Goal: Navigation & Orientation: Find specific page/section

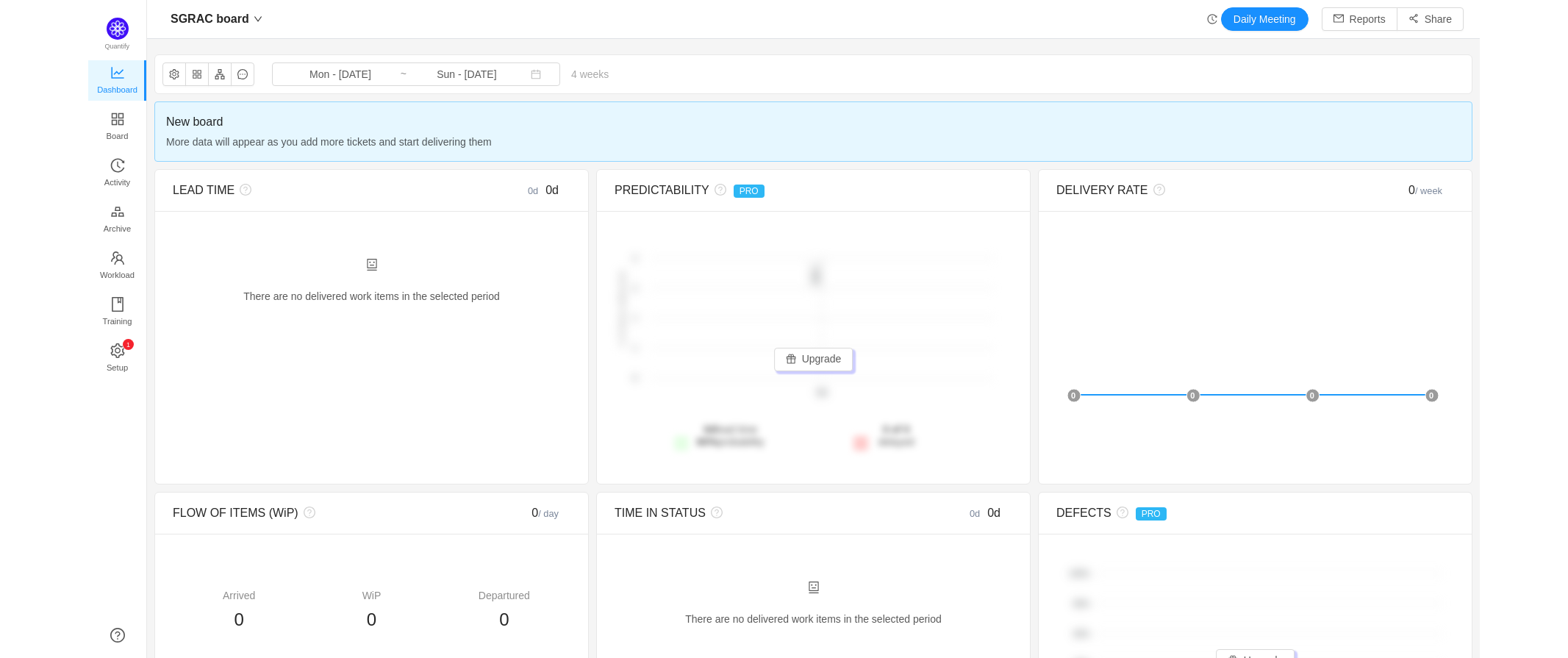
scroll to position [634, 1473]
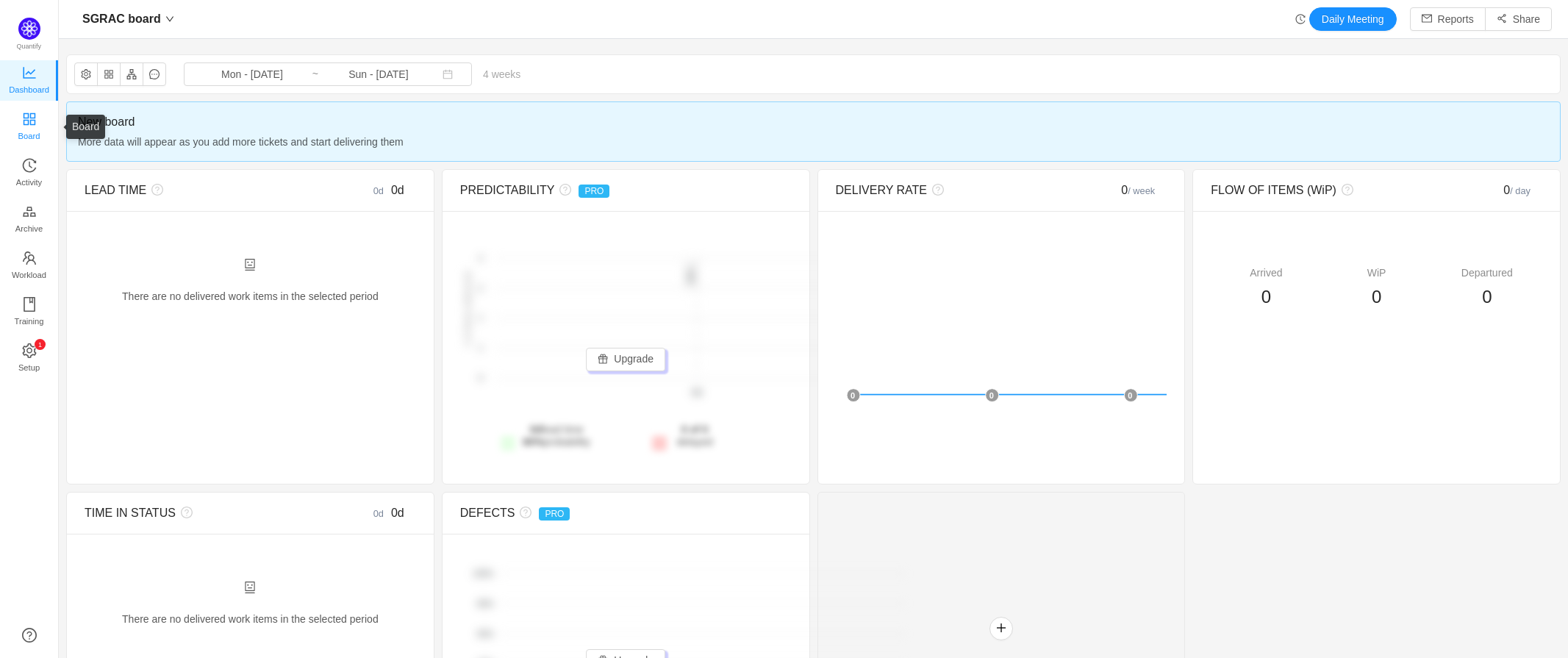
click at [32, 129] on span "Board" at bounding box center [30, 136] width 22 height 30
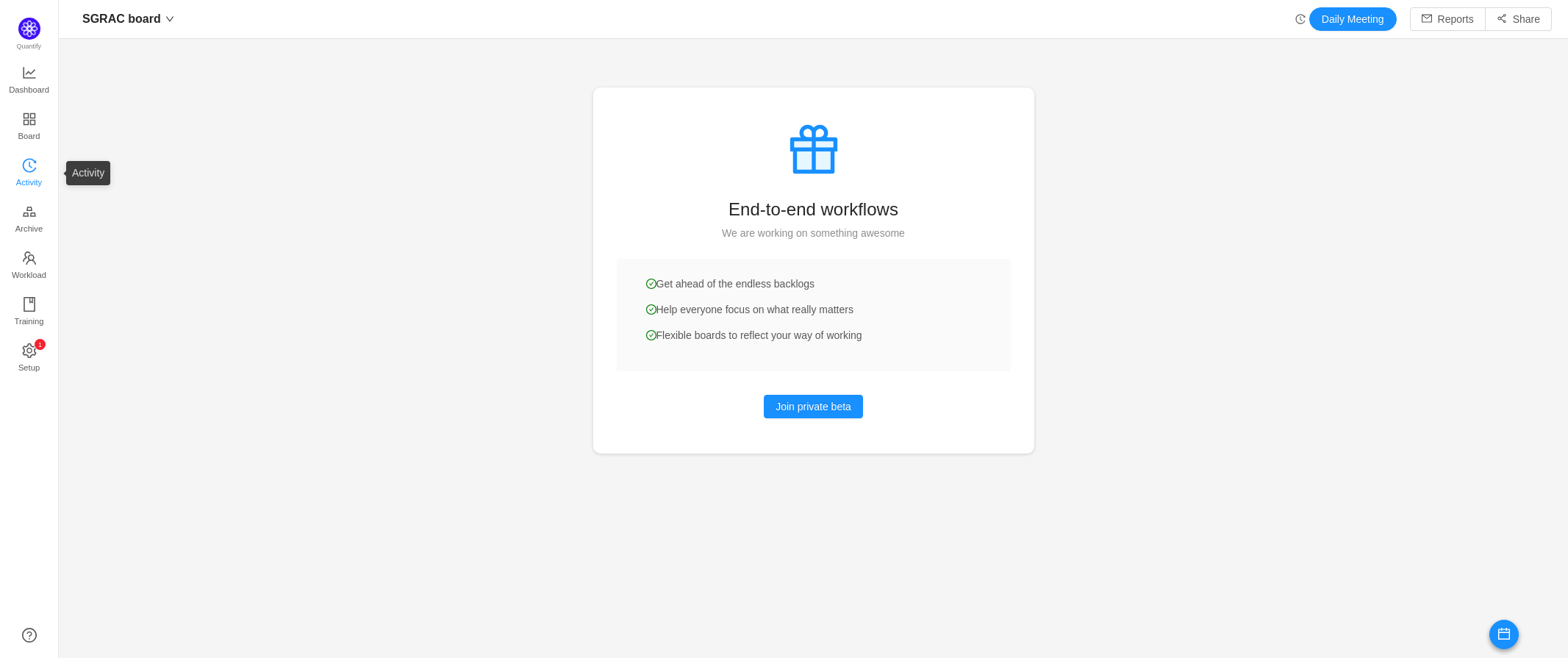
click at [26, 166] on icon "icon: history" at bounding box center [29, 164] width 14 height 14
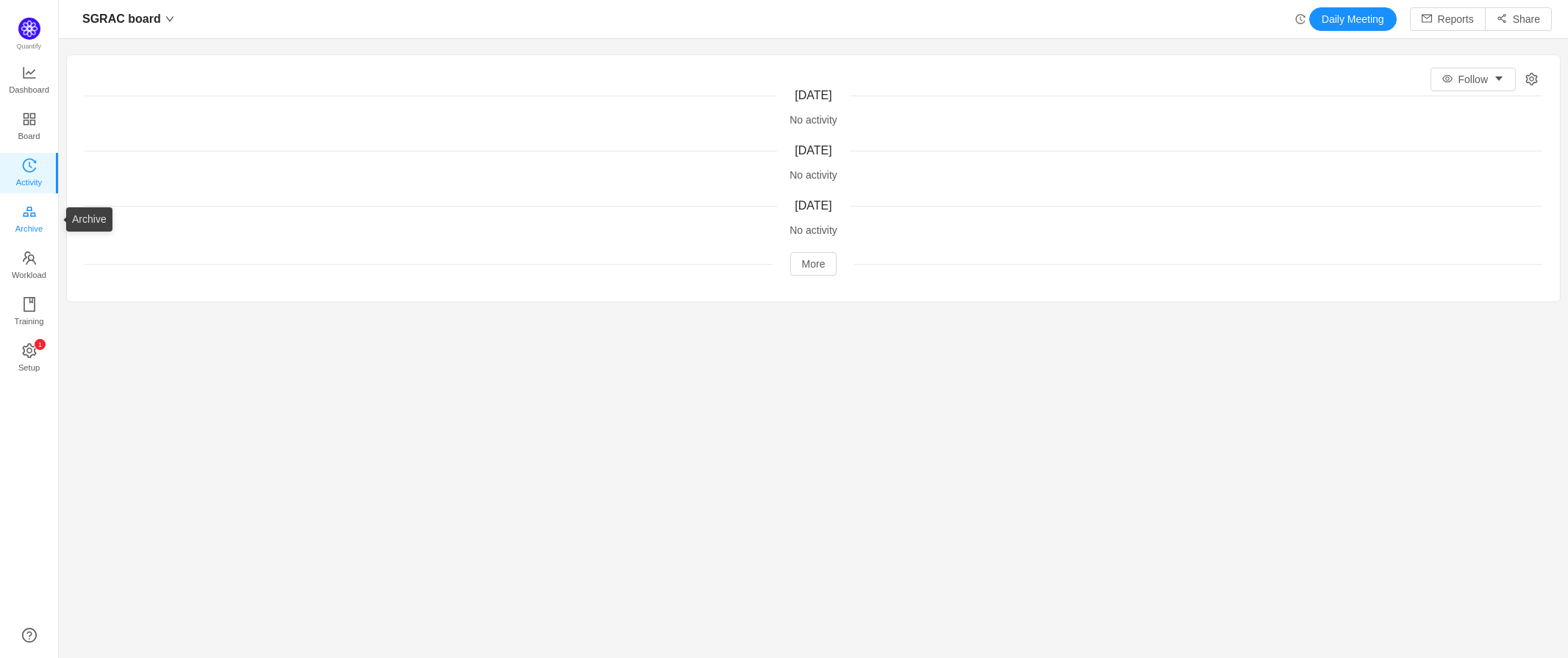
click at [31, 229] on span "Archive" at bounding box center [29, 229] width 27 height 30
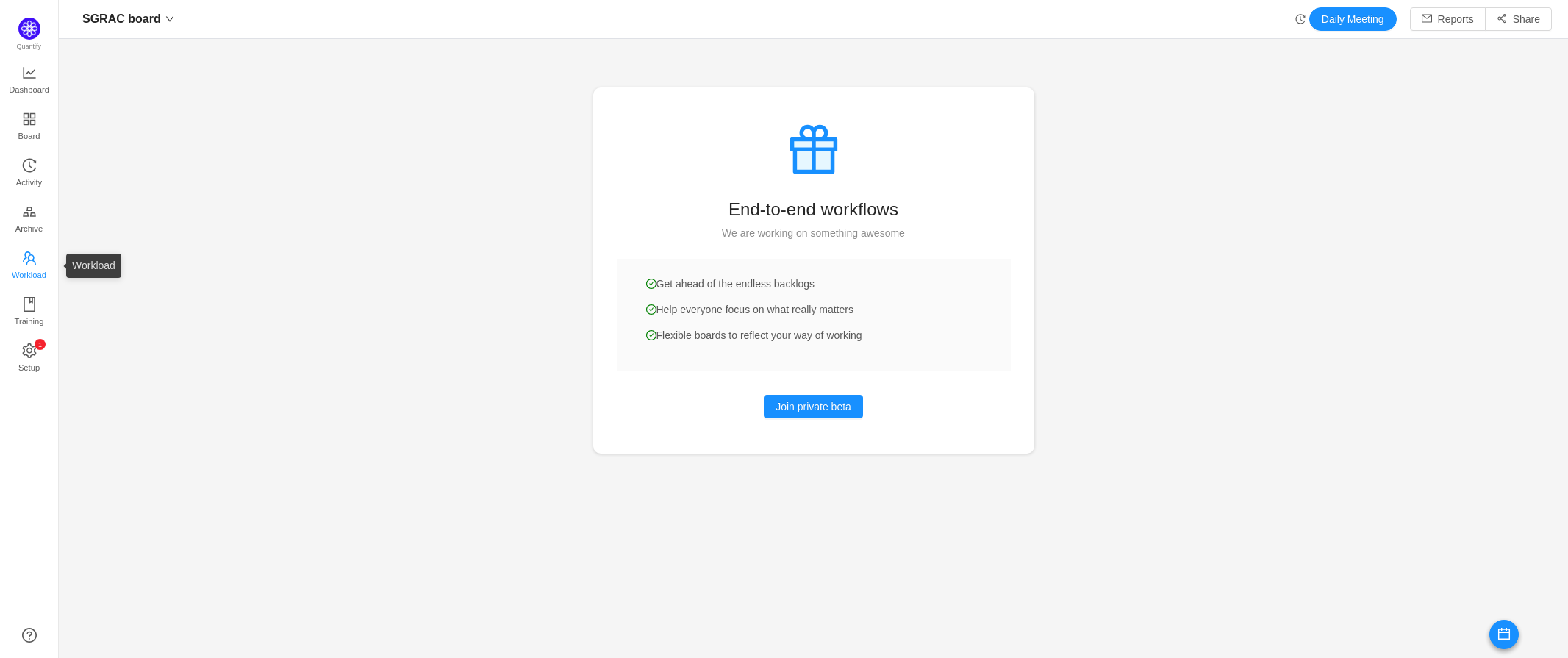
click at [34, 270] on span "Workload" at bounding box center [29, 275] width 35 height 30
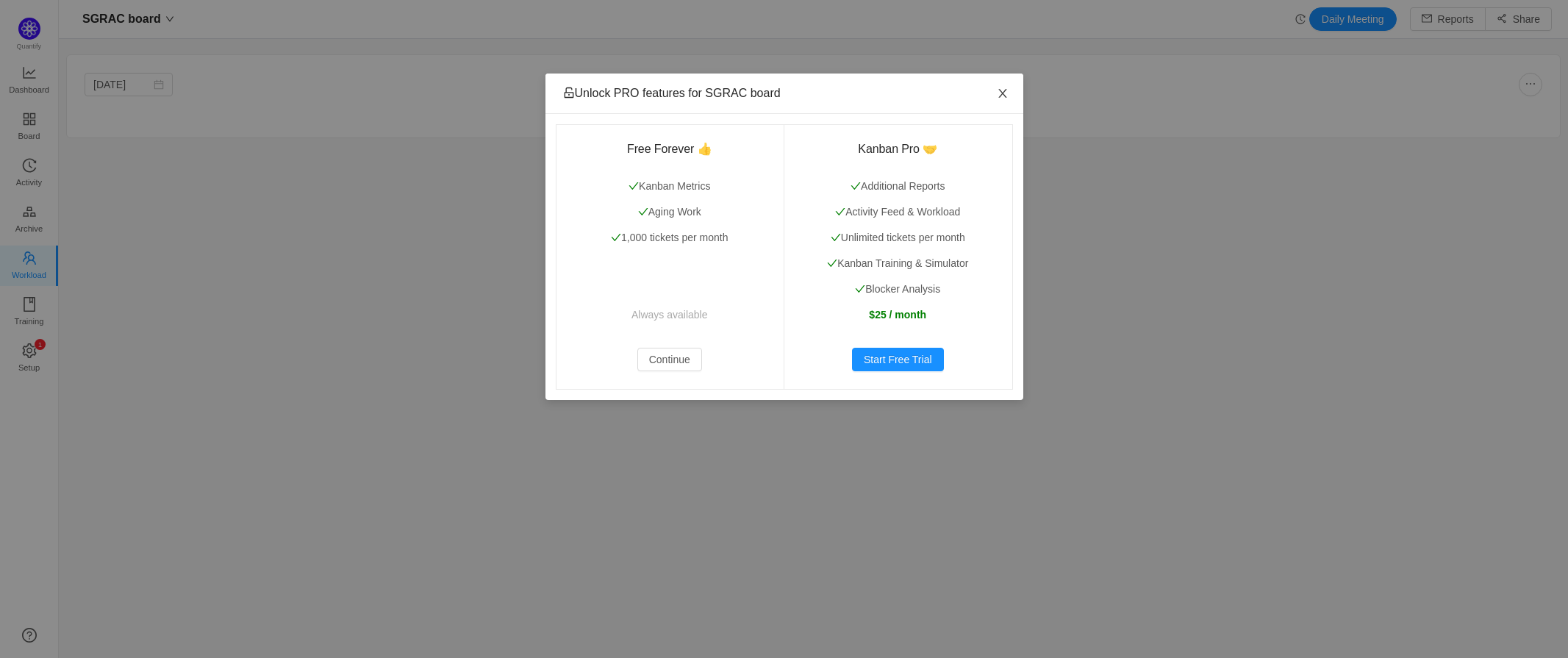
click at [1005, 94] on icon "icon: close" at bounding box center [1003, 94] width 12 height 12
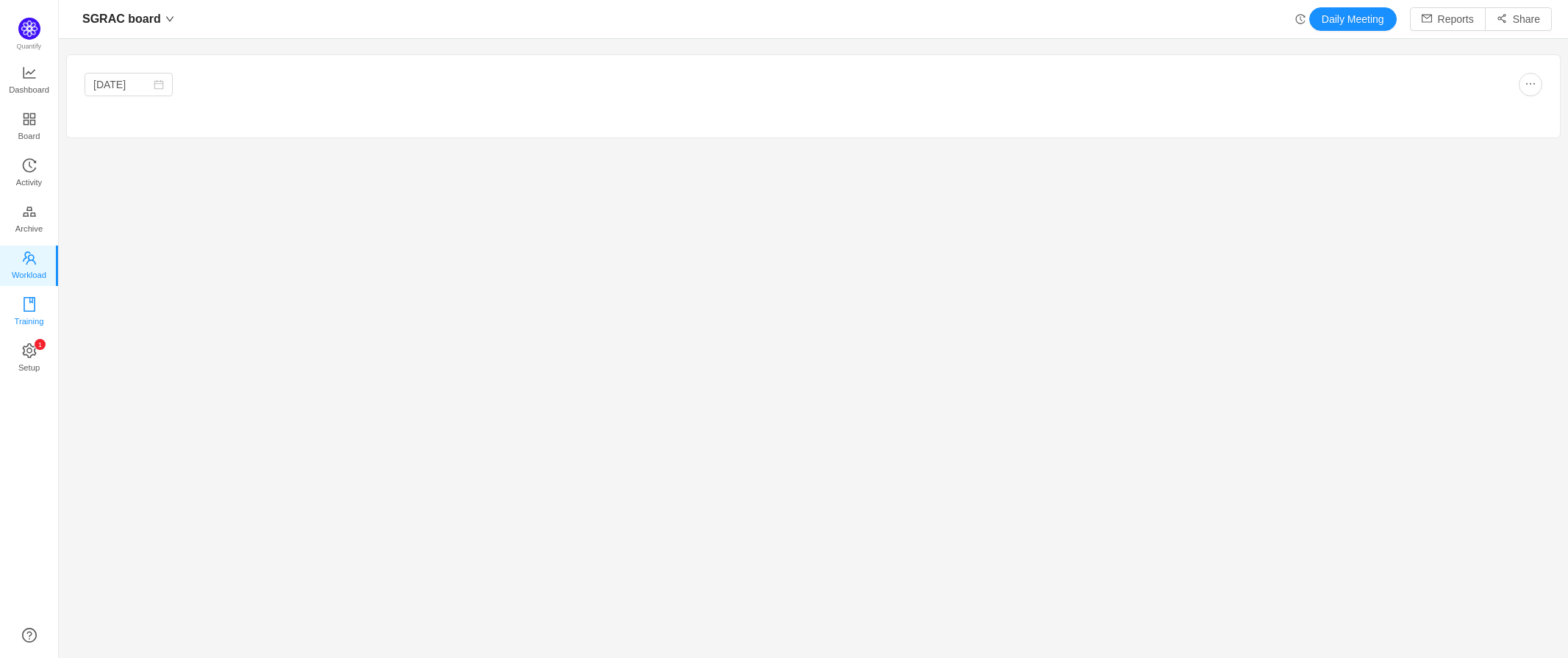
click at [35, 310] on span "Training" at bounding box center [29, 321] width 30 height 30
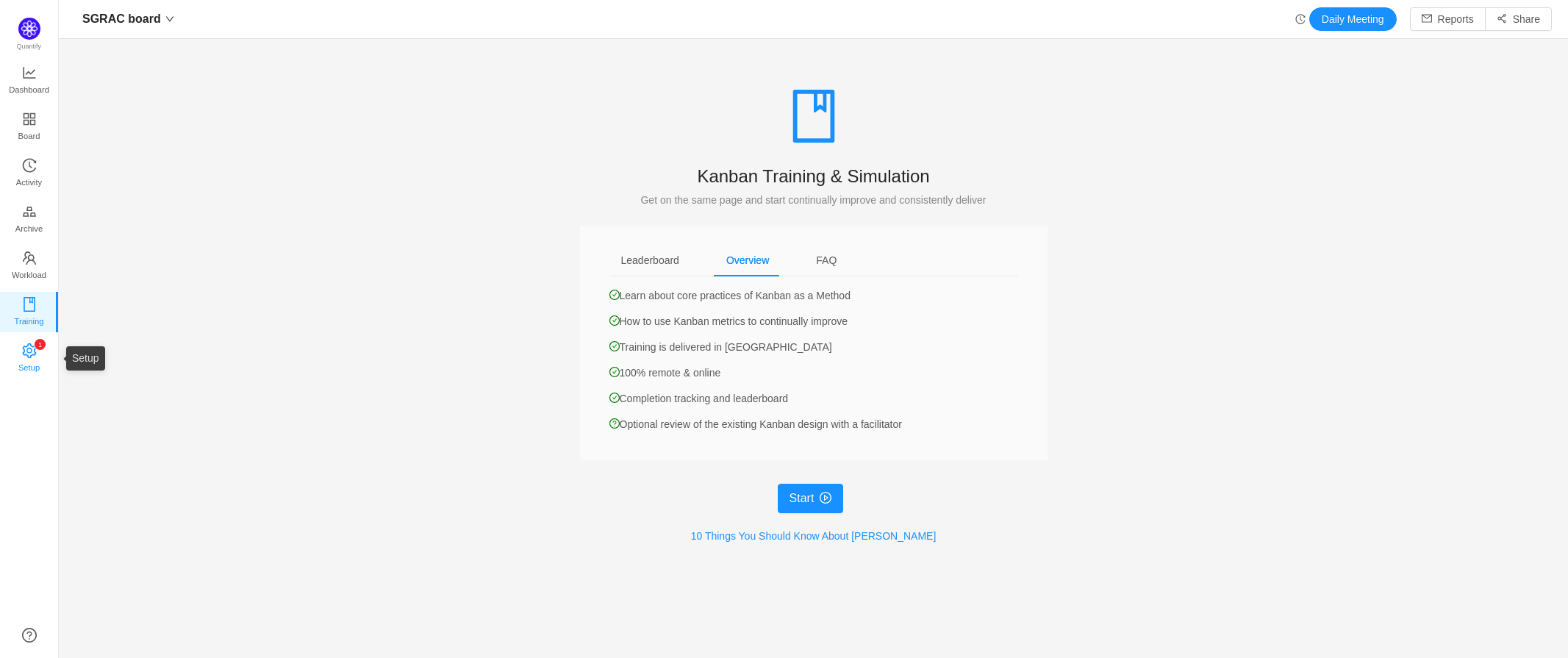
click at [28, 358] on span "Setup" at bounding box center [29, 367] width 21 height 30
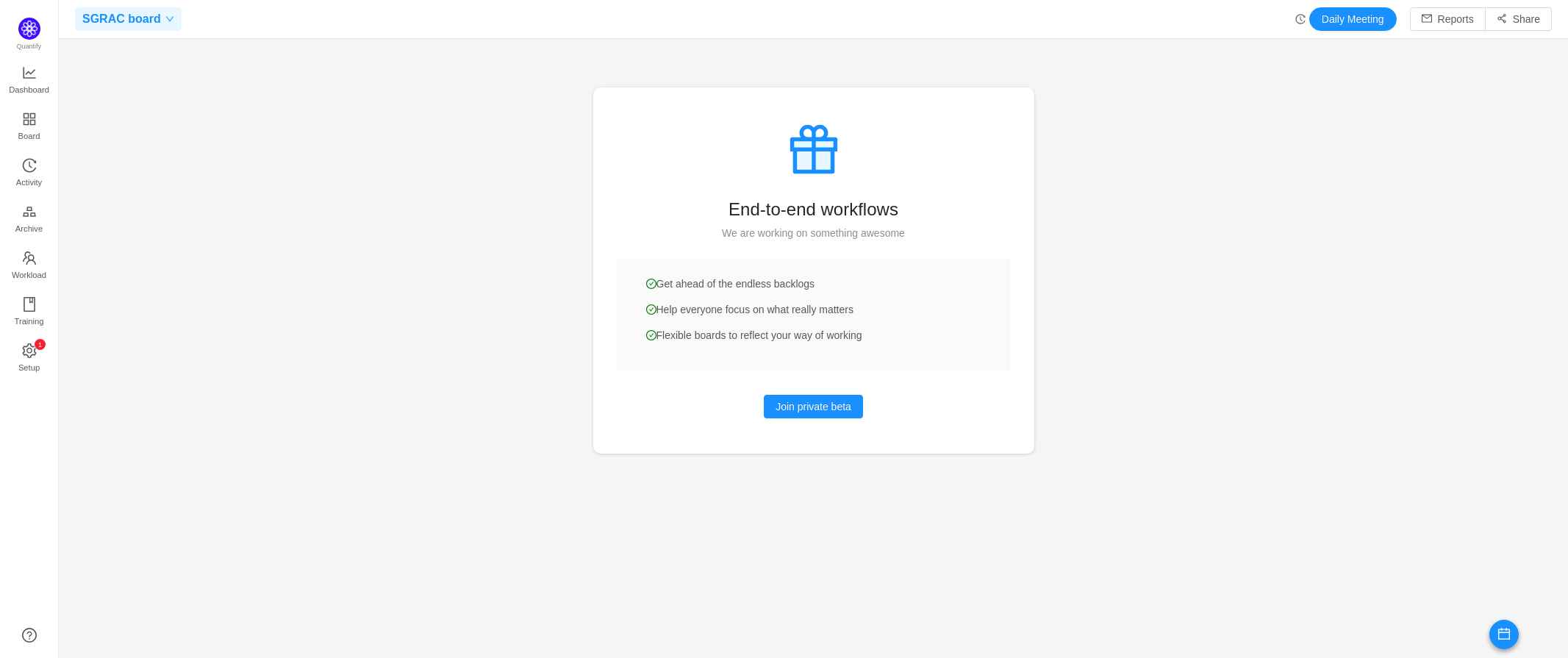
click at [158, 24] on div "SGRAC board" at bounding box center [128, 19] width 106 height 24
